Goal: Transaction & Acquisition: Subscribe to service/newsletter

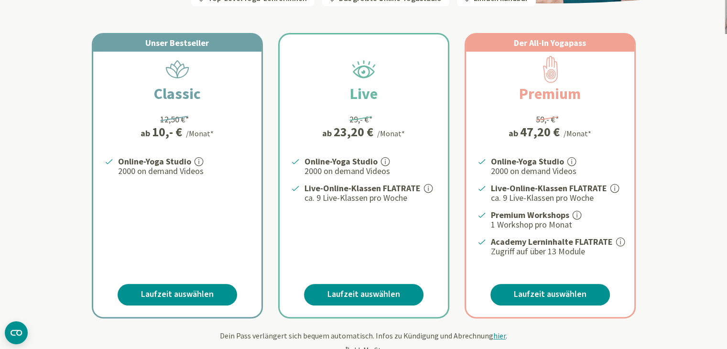
click at [143, 304] on div "Unser Bestseller Classic 12,50 €* ab 10,- € /Monat* Online-Yoga Studio 2000 on …" at bounding box center [177, 175] width 168 height 283
click at [142, 294] on link "Laufzeit auswählen" at bounding box center [178, 295] width 120 height 22
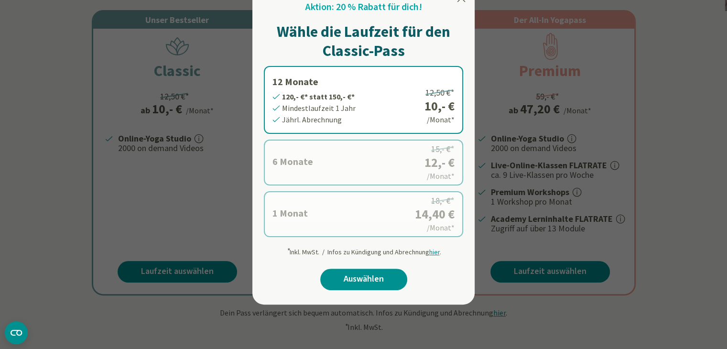
scroll to position [193, 0]
click at [365, 219] on label "1 Monat 14,40 €* statt 18,- €* Mindestlaufzeit 1 Monat Monatl. Abrechnung 18,- …" at bounding box center [363, 214] width 199 height 46
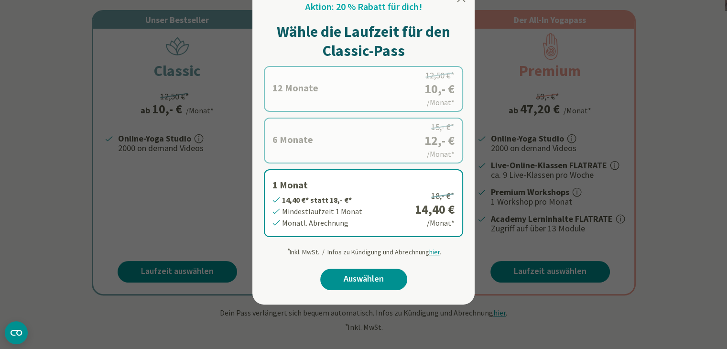
click at [332, 137] on label "6 Monate 72,- €* statt 90,- €* Mindestlaufzeit 6 Monate [GEOGRAPHIC_DATA]. Abre…" at bounding box center [363, 141] width 199 height 46
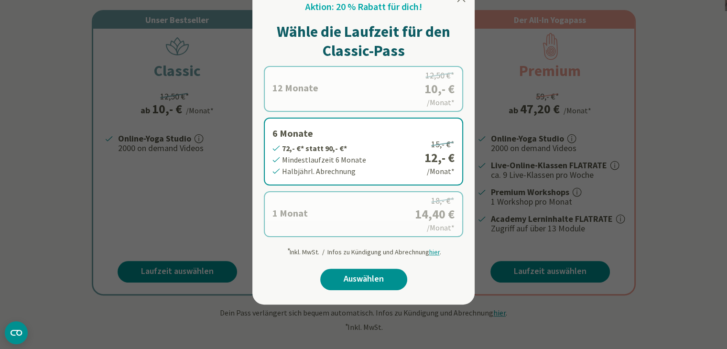
click at [306, 210] on label "1 Monat 14,40 €* statt 18,- €* Mindestlaufzeit 1 Monat Monatl. Abrechnung 18,- …" at bounding box center [363, 214] width 199 height 46
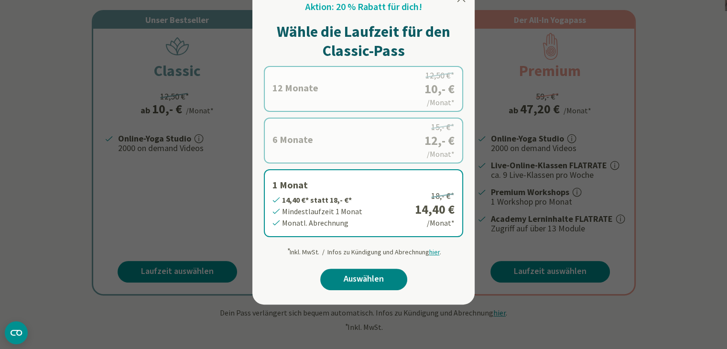
click at [367, 280] on link "Auswählen" at bounding box center [363, 280] width 87 height 22
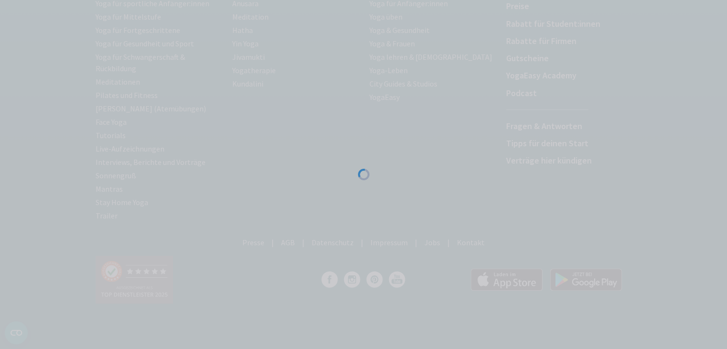
scroll to position [166, 0]
